Goal: Navigation & Orientation: Find specific page/section

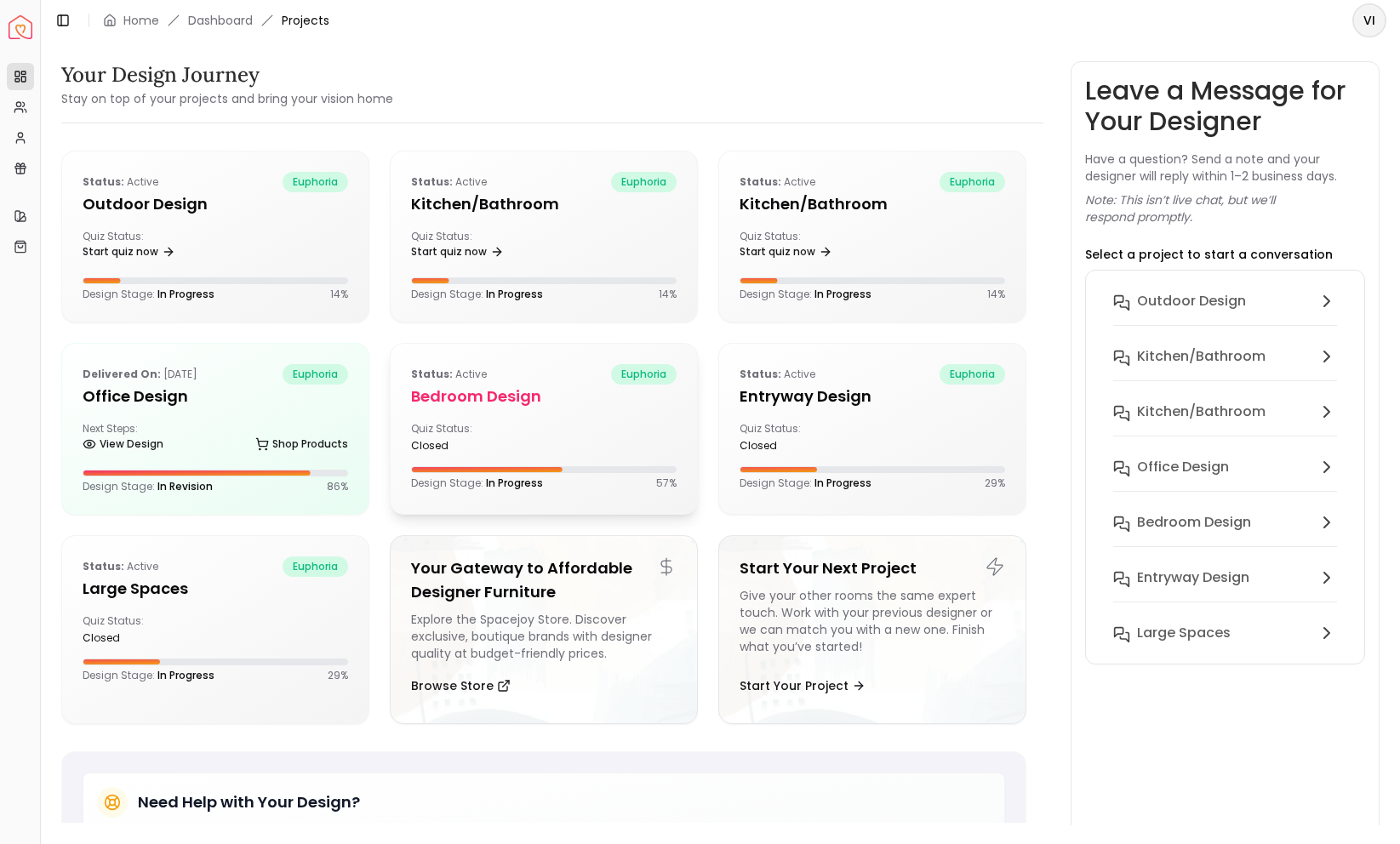
click at [464, 386] on h5 "Bedroom design" at bounding box center [544, 396] width 266 height 24
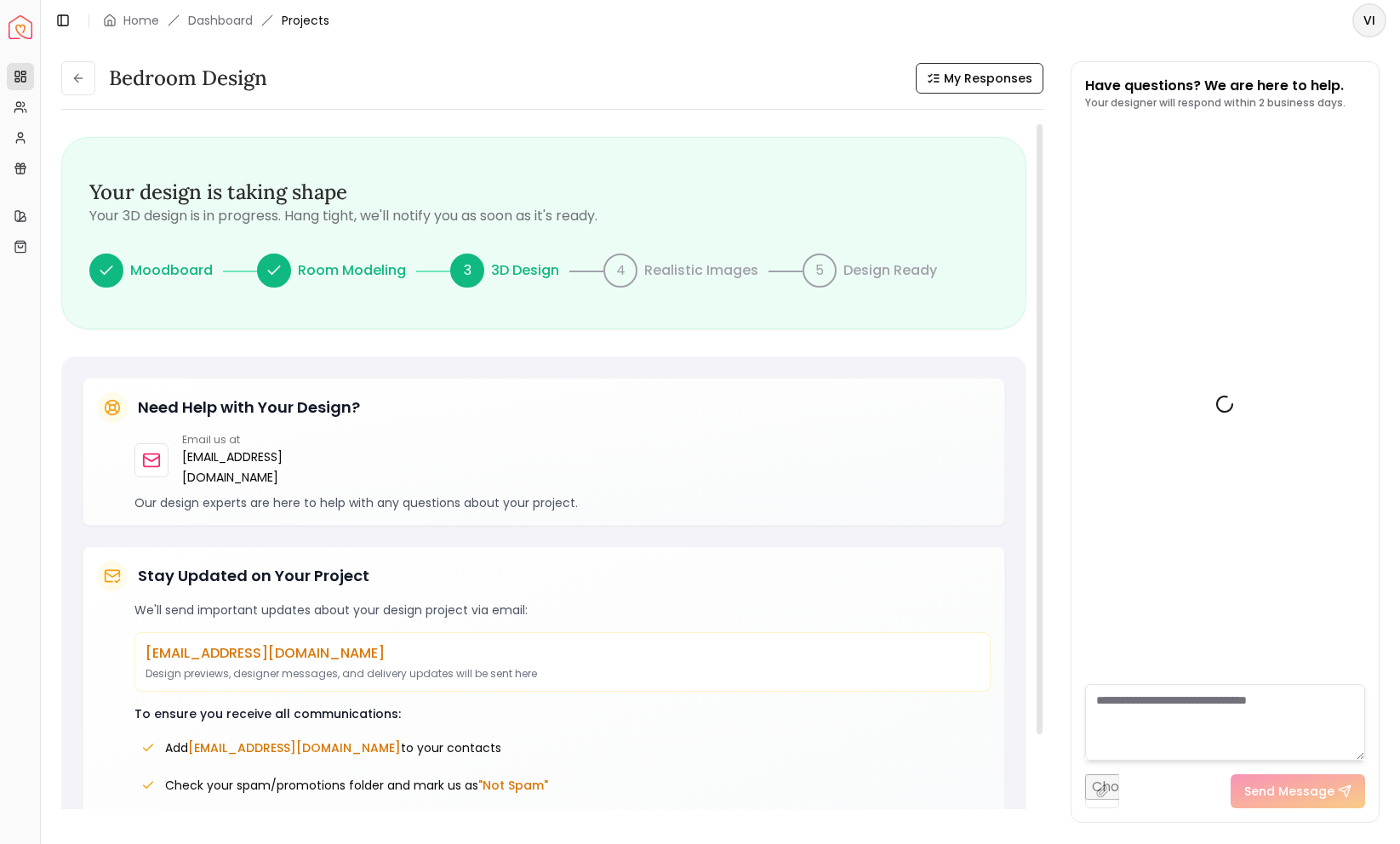
scroll to position [682, 0]
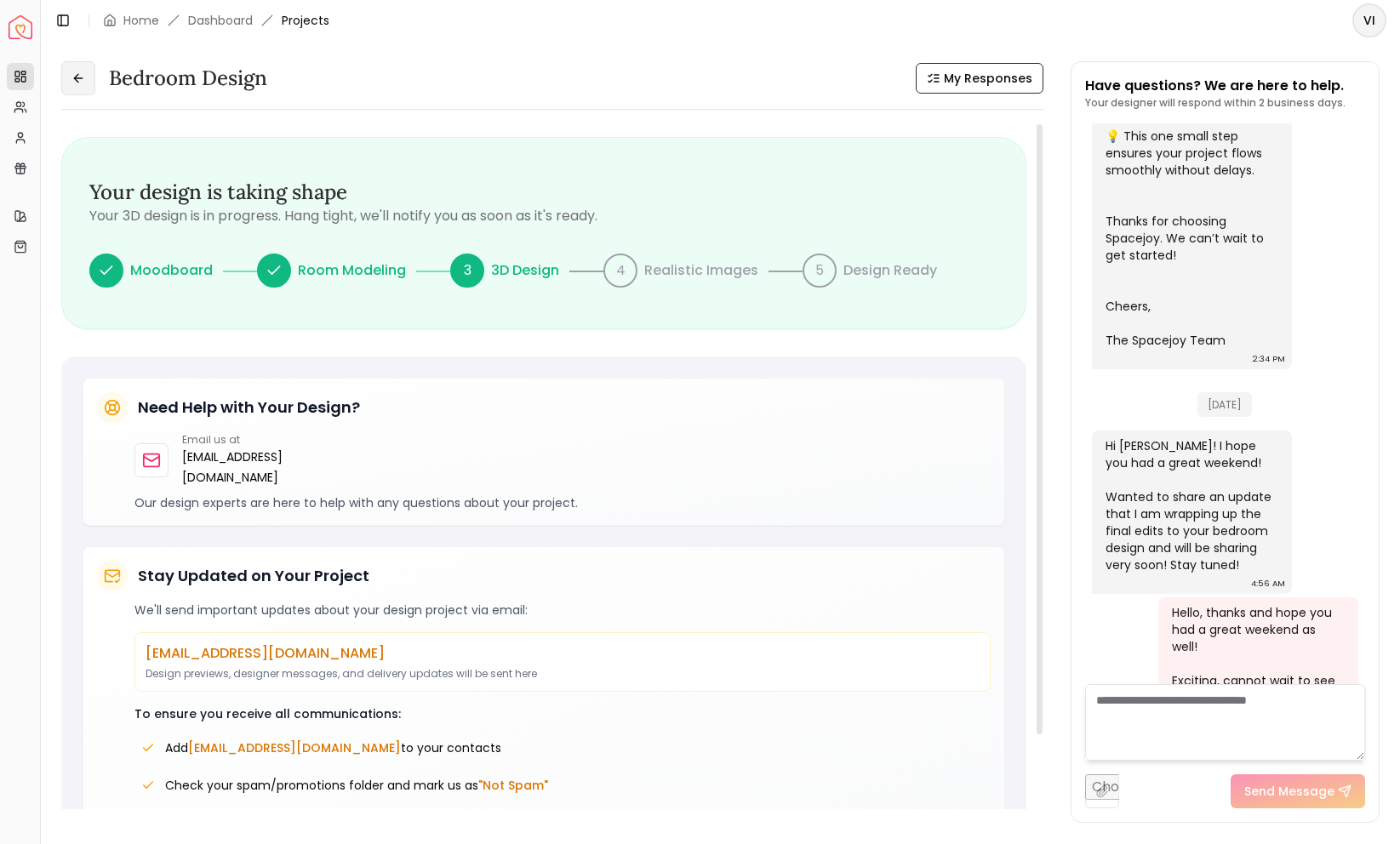
click at [84, 88] on button at bounding box center [79, 79] width 34 height 34
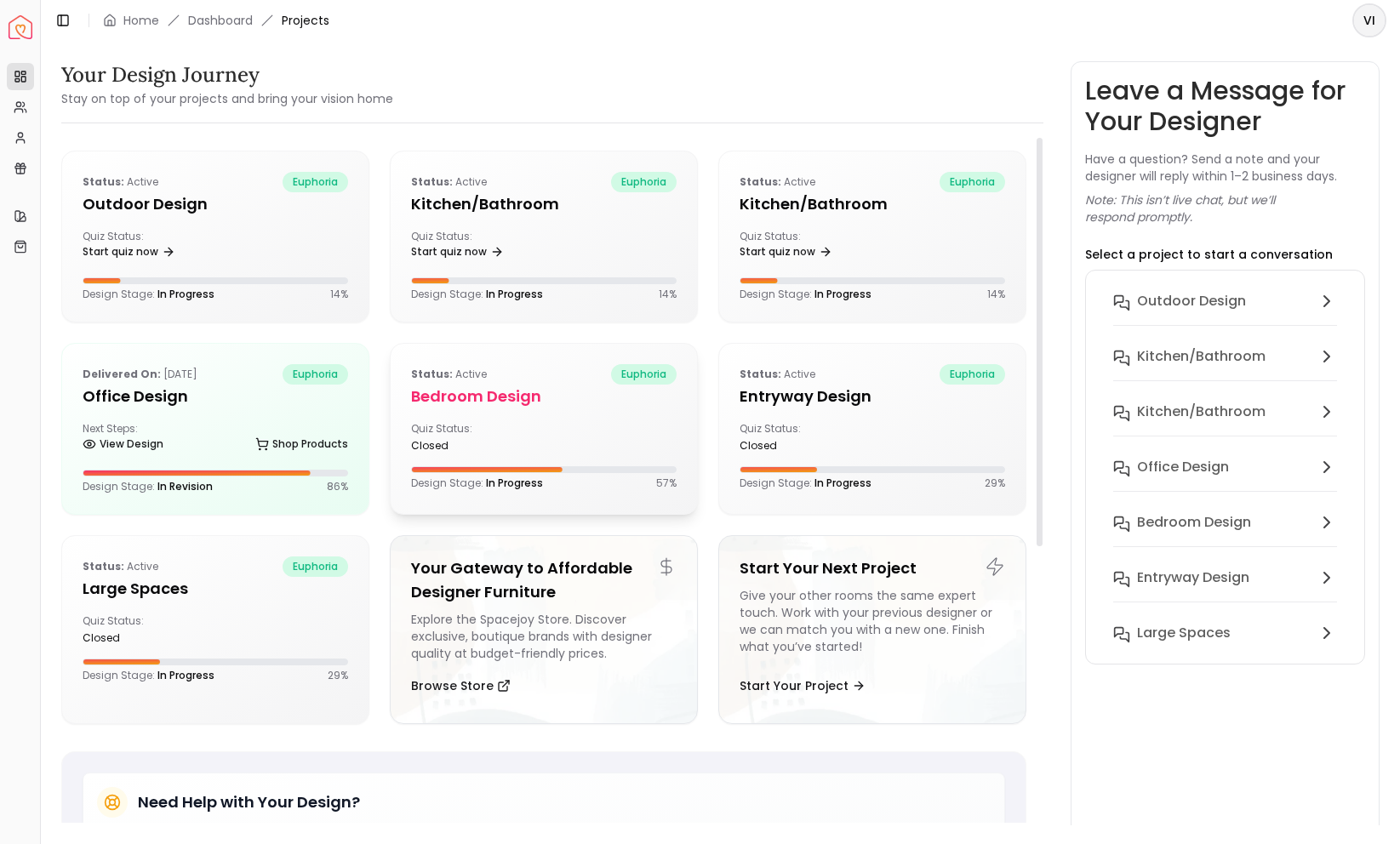
click at [424, 395] on h5 "Bedroom design" at bounding box center [544, 396] width 266 height 24
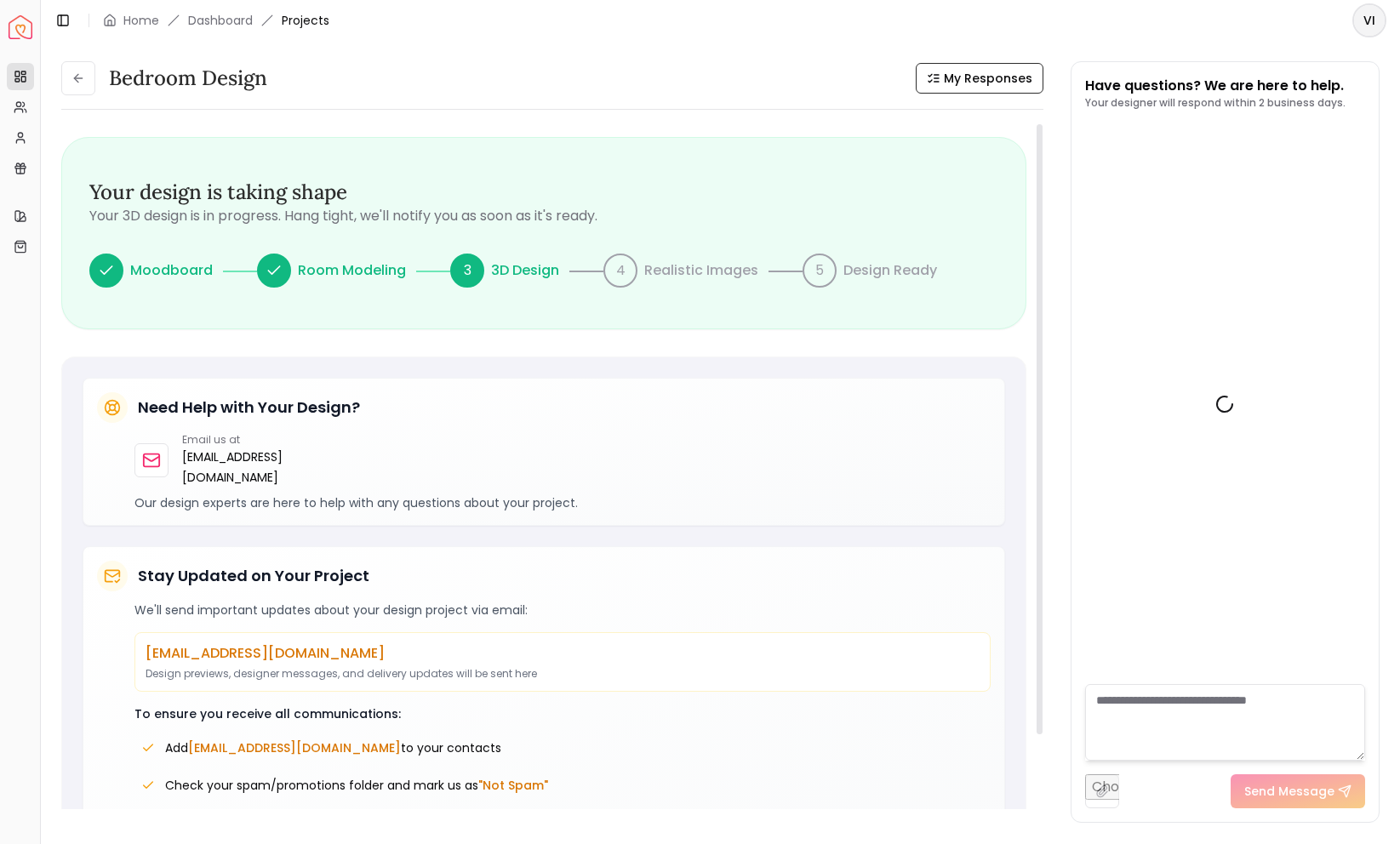
scroll to position [682, 0]
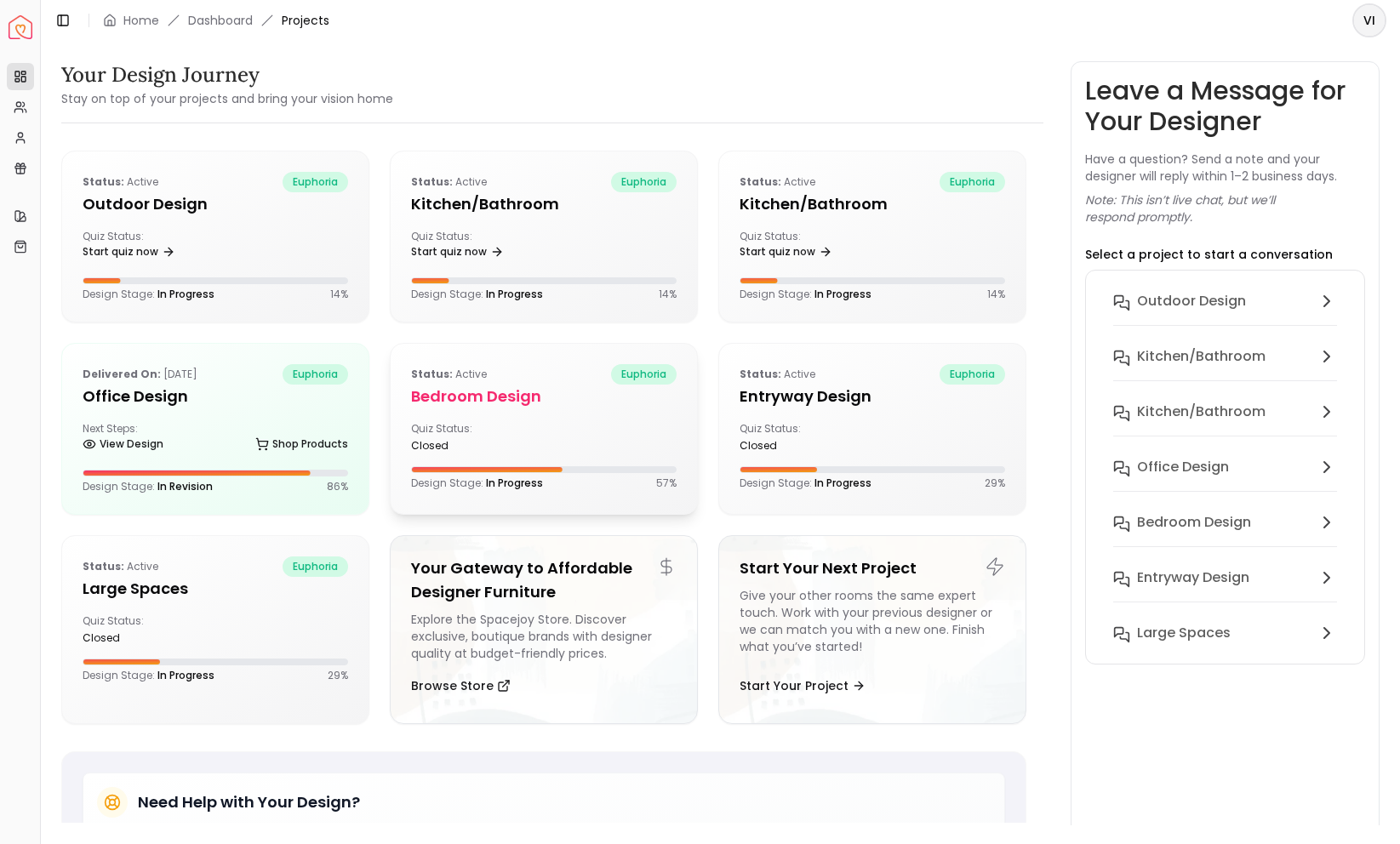
click at [489, 388] on h5 "Bedroom design" at bounding box center [544, 396] width 266 height 24
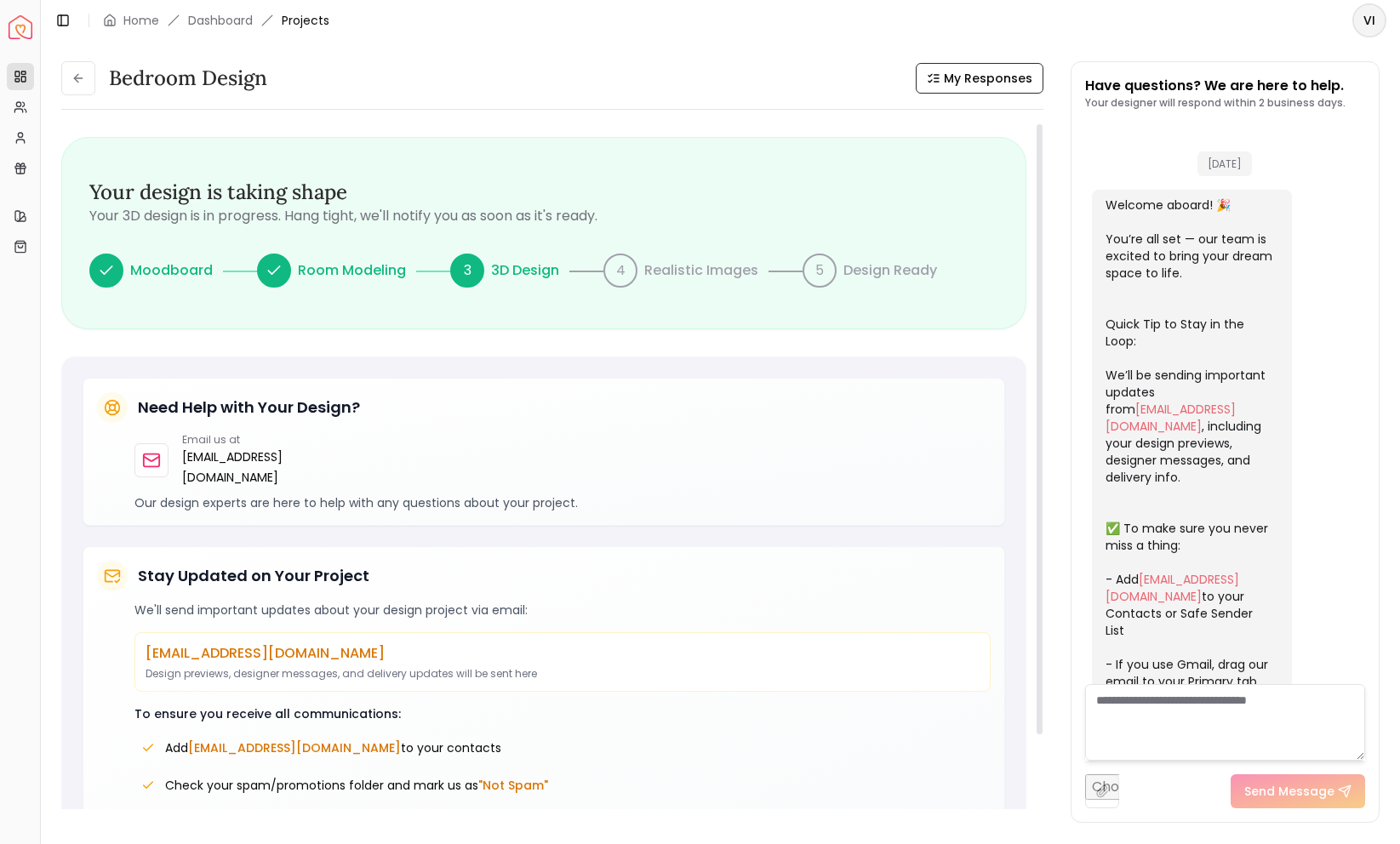
scroll to position [682, 0]
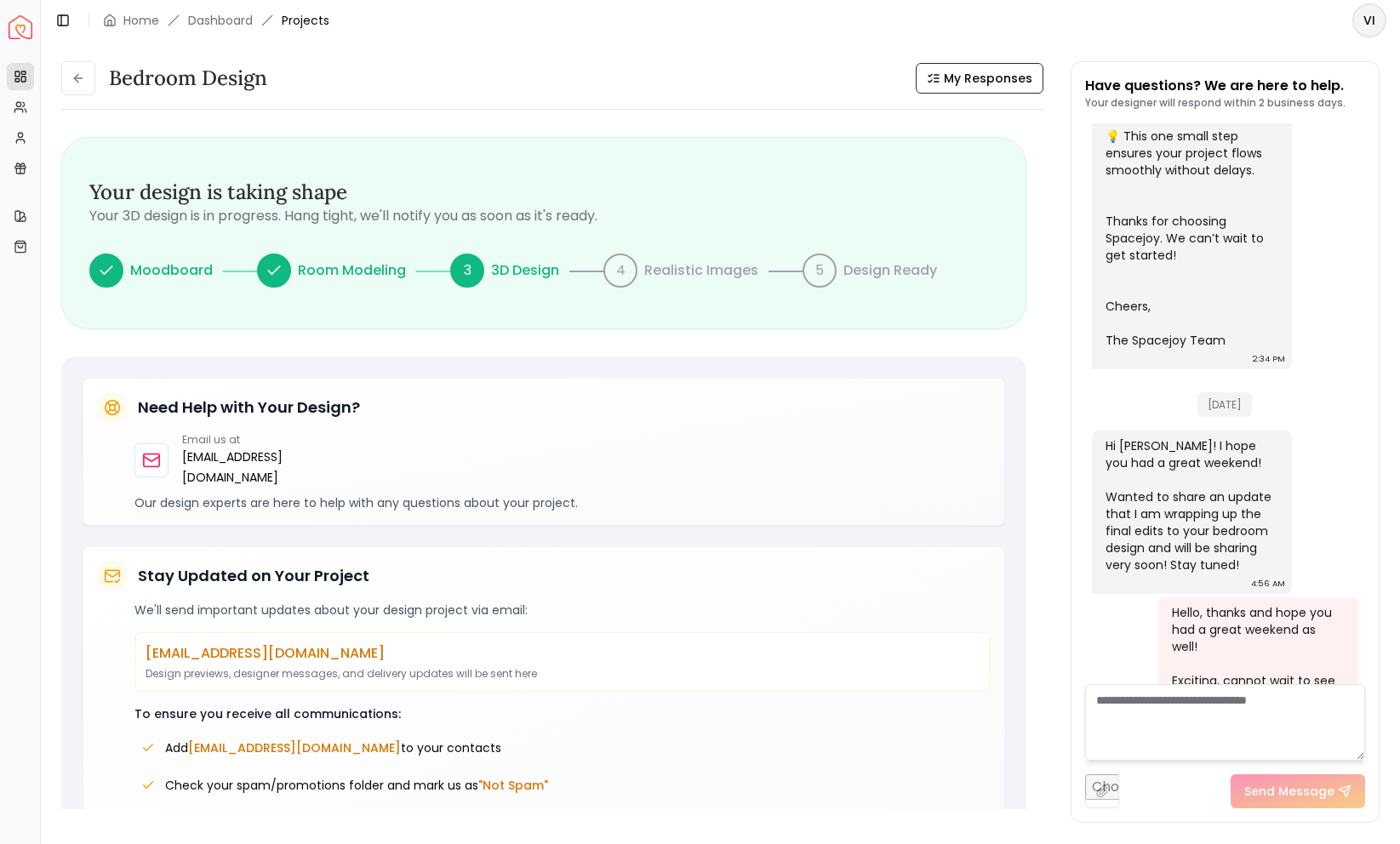
click at [305, 15] on span "Projects" at bounding box center [305, 20] width 48 height 17
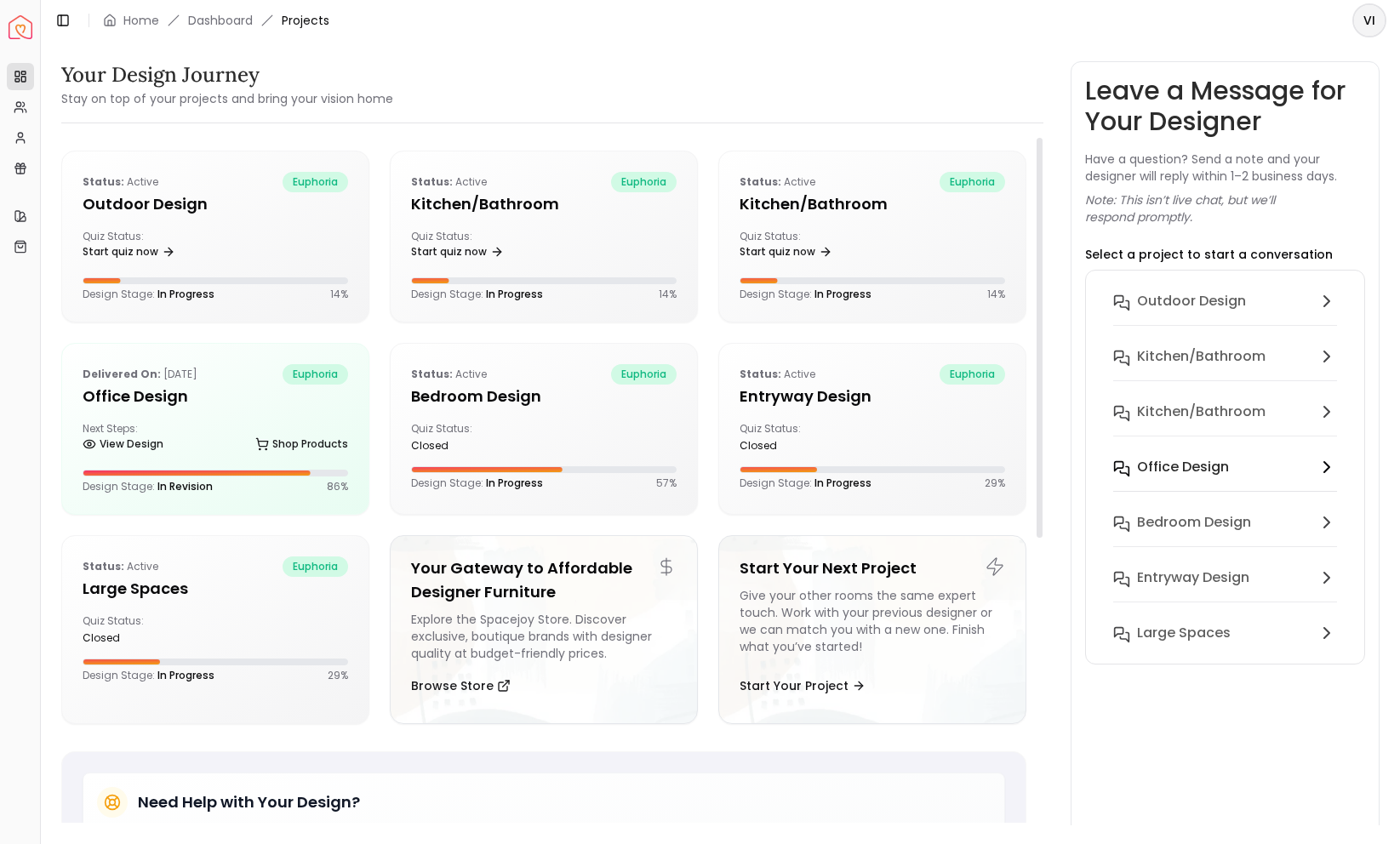
click at [1157, 503] on button "Office design" at bounding box center [1225, 478] width 251 height 55
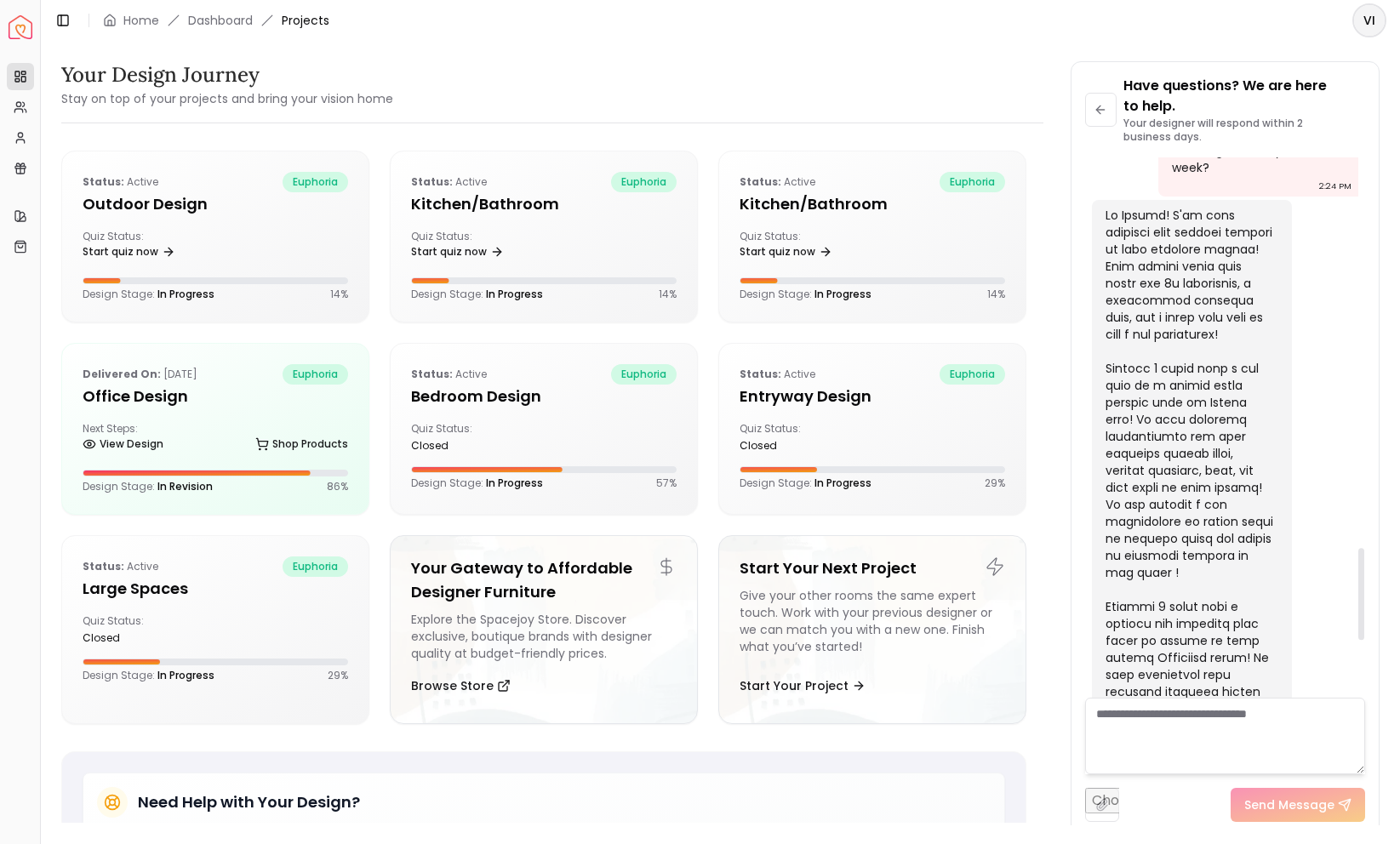
scroll to position [2120, 0]
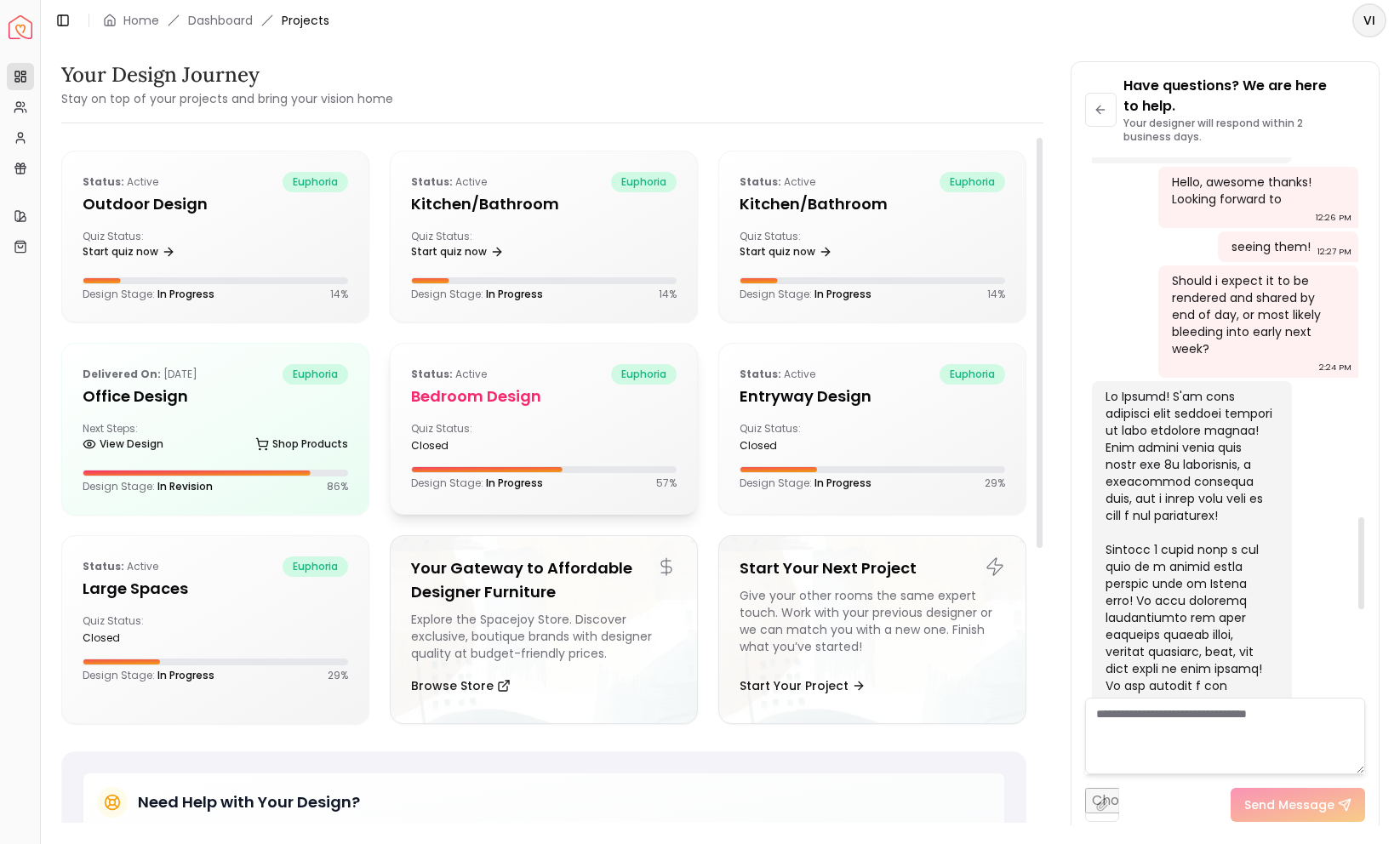
click at [530, 403] on h5 "Bedroom design" at bounding box center [544, 396] width 266 height 24
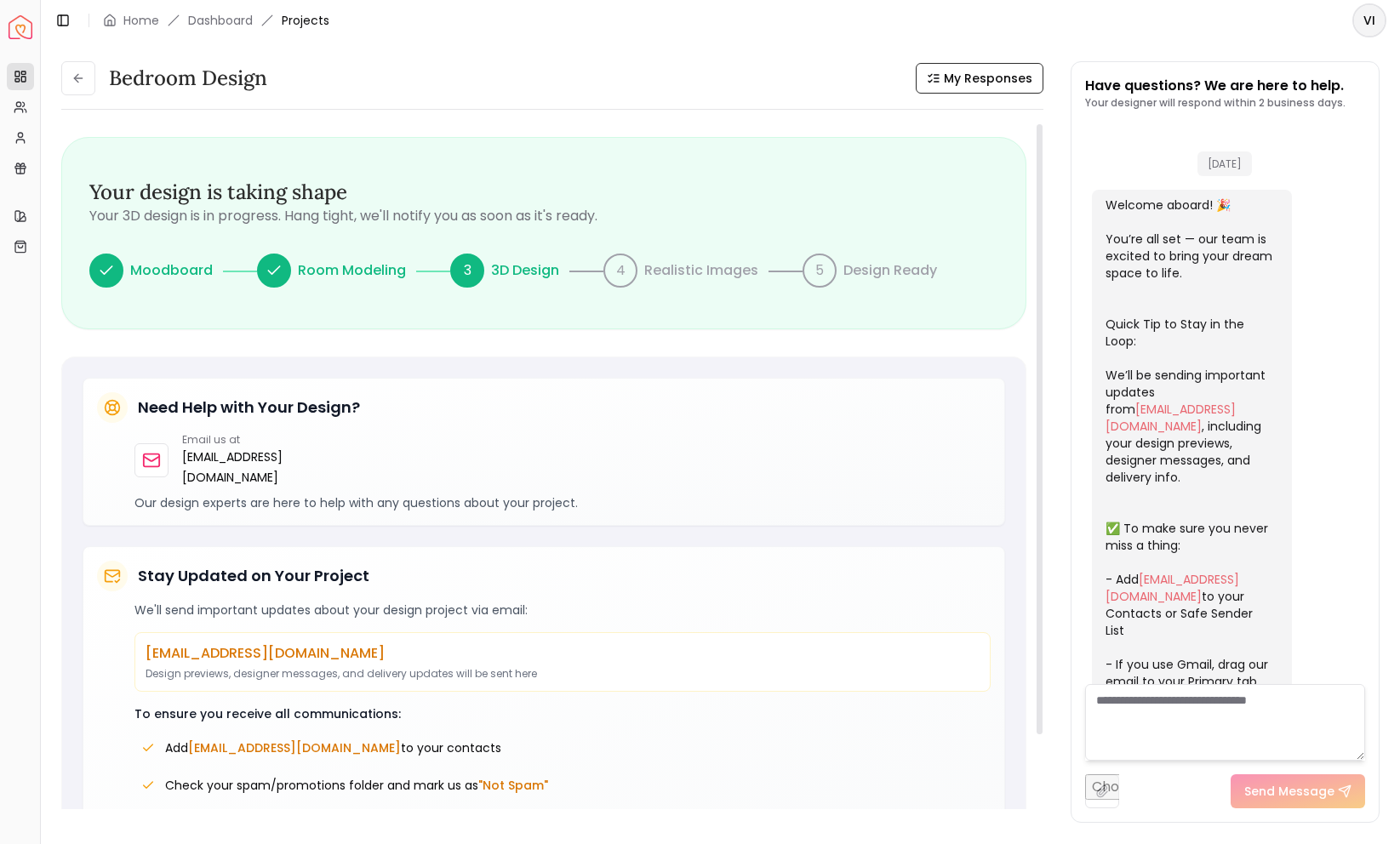
scroll to position [682, 0]
